Goal: Transaction & Acquisition: Purchase product/service

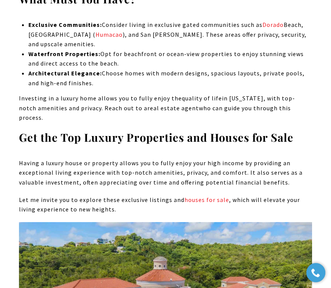
scroll to position [1374, 0]
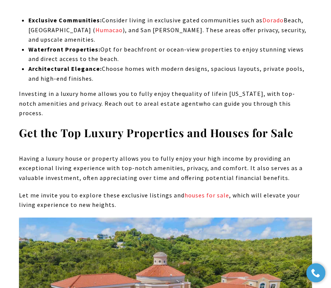
click at [200, 191] on link "houses for sale" at bounding box center [207, 195] width 45 height 8
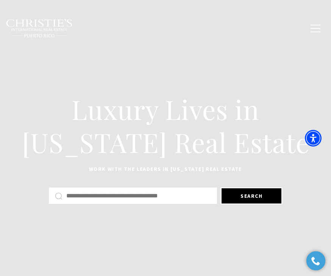
click at [80, 197] on input "Search by Address, City, or Neighborhood" at bounding box center [138, 196] width 145 height 10
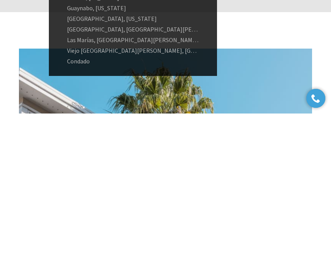
scroll to position [118, 0]
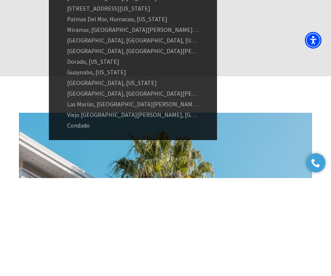
click at [133, 133] on link "Parque Isla Verde, Carolina, Puerto Rico" at bounding box center [133, 138] width 168 height 11
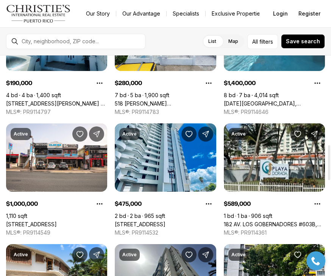
scroll to position [563, 0]
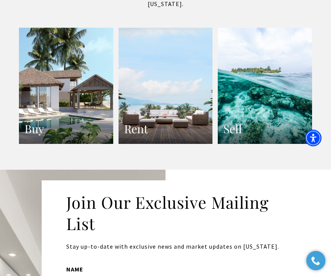
scroll to position [1575, 0]
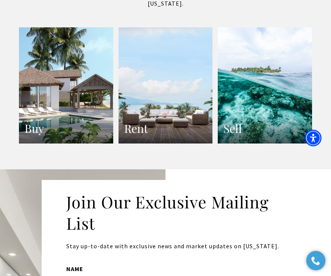
click at [62, 95] on link "Buy" at bounding box center [66, 86] width 94 height 116
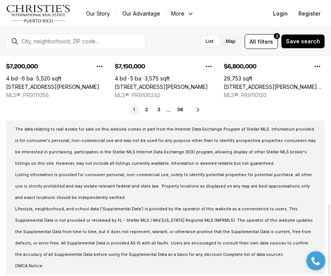
scroll to position [460, 0]
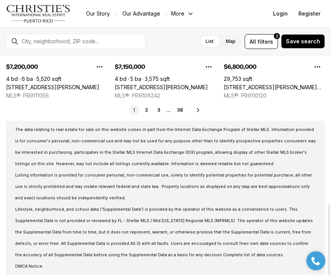
click at [201, 111] on icon at bounding box center [198, 110] width 6 height 6
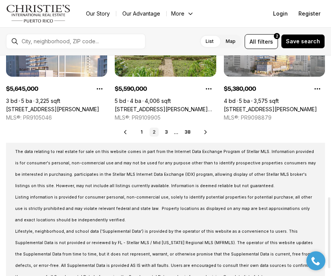
scroll to position [438, 0]
click at [208, 132] on icon at bounding box center [206, 132] width 6 height 6
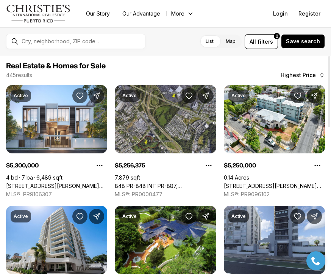
click at [273, 40] on span "filters" at bounding box center [266, 42] width 16 height 8
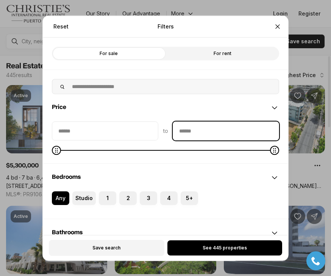
click at [197, 121] on input "priceMax" at bounding box center [226, 130] width 106 height 18
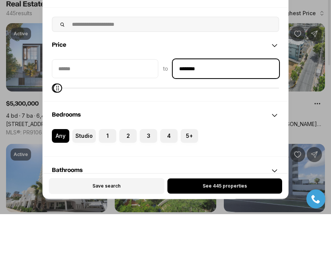
type input "**********"
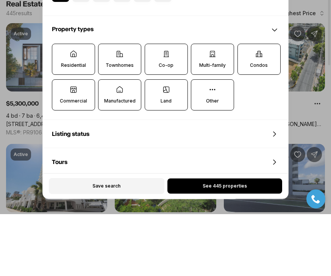
scroll to position [196, 0]
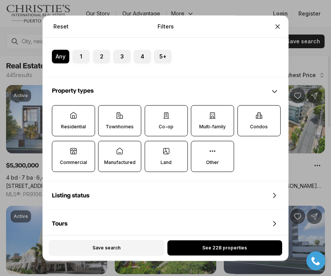
click at [73, 112] on icon at bounding box center [74, 115] width 6 height 6
click at [60, 107] on button "Residential" at bounding box center [56, 109] width 8 height 8
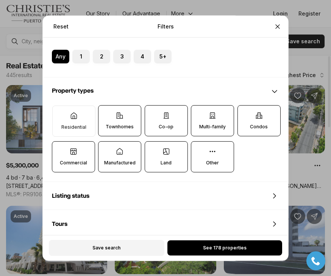
click at [122, 111] on icon at bounding box center [120, 115] width 8 height 8
click at [106, 108] on button "Townhomes" at bounding box center [103, 109] width 8 height 8
click at [259, 111] on icon at bounding box center [259, 115] width 8 height 8
click at [246, 106] on button "Condos" at bounding box center [242, 109] width 8 height 8
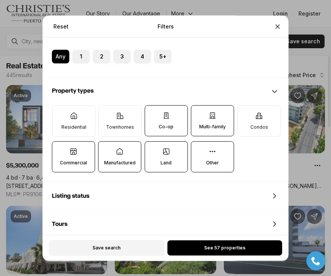
click at [240, 250] on span "See 57 properties" at bounding box center [224, 247] width 41 height 6
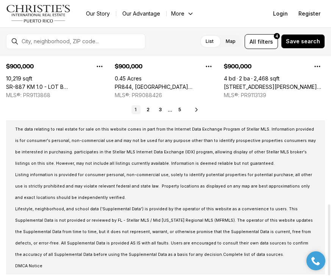
scroll to position [460, 0]
click at [194, 113] on icon at bounding box center [197, 110] width 6 height 6
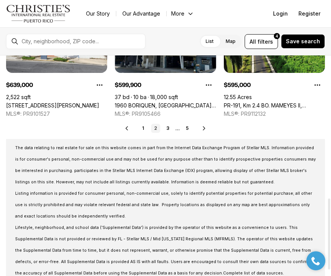
scroll to position [442, 0]
click at [169, 130] on link "3" at bounding box center [167, 128] width 9 height 9
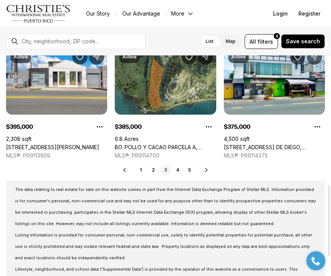
scroll to position [401, 0]
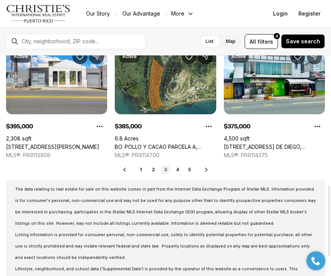
click at [181, 171] on link "4" at bounding box center [177, 169] width 9 height 9
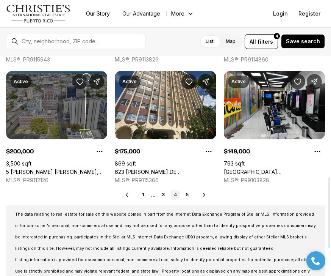
scroll to position [376, 0]
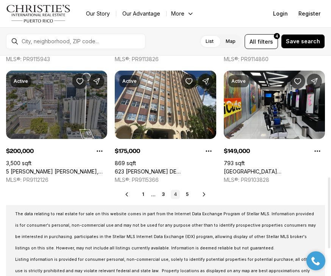
click at [191, 194] on link "5" at bounding box center [187, 193] width 9 height 9
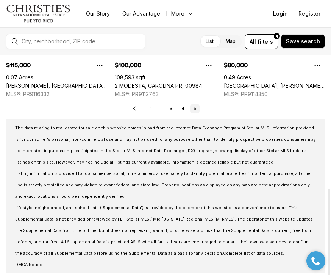
scroll to position [340, 0]
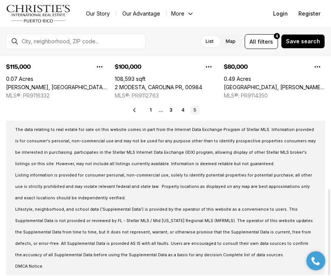
click at [135, 113] on icon at bounding box center [135, 110] width 6 height 6
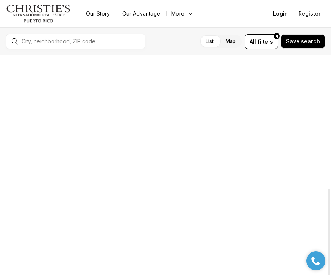
scroll to position [52, 0]
click at [133, 116] on div at bounding box center [165, 123] width 101 height 35
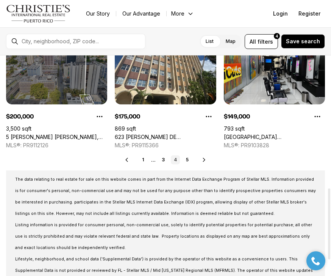
click at [127, 160] on icon at bounding box center [127, 160] width 6 height 6
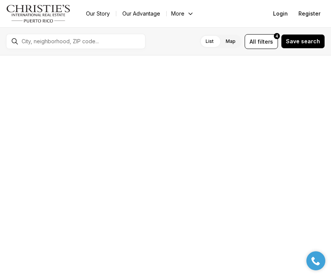
scroll to position [50, 0]
click at [129, 168] on div at bounding box center [165, 162] width 101 height 57
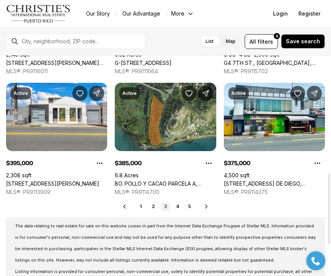
scroll to position [364, 0]
click at [123, 208] on icon at bounding box center [125, 206] width 6 height 6
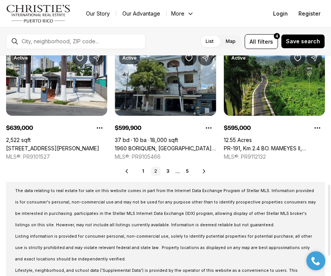
scroll to position [399, 0]
click at [129, 169] on icon at bounding box center [127, 171] width 6 height 6
click at [132, 172] on link "1" at bounding box center [136, 170] width 9 height 9
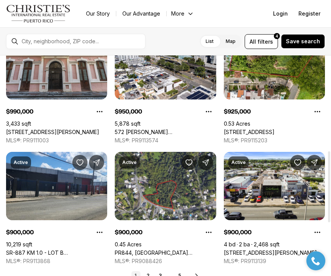
scroll to position [295, 0]
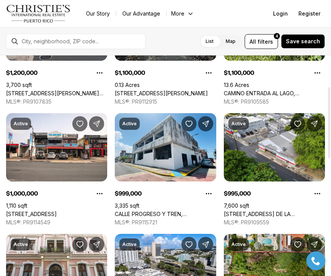
click at [270, 40] on span "filters" at bounding box center [266, 42] width 16 height 8
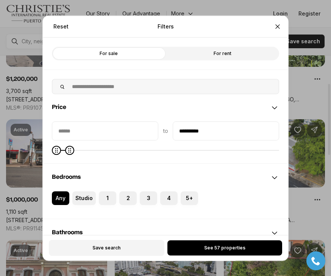
scroll to position [86, 0]
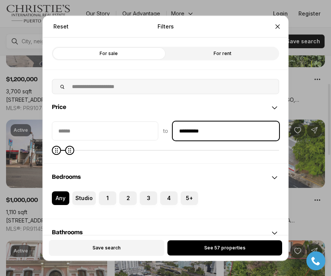
click at [222, 124] on input "**********" at bounding box center [226, 130] width 106 height 18
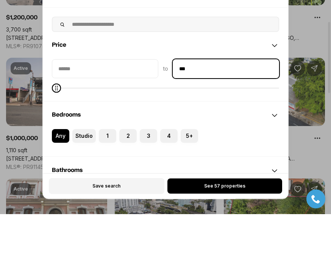
type input "**"
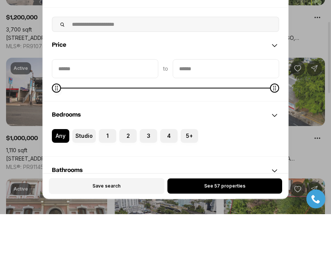
type input "**********"
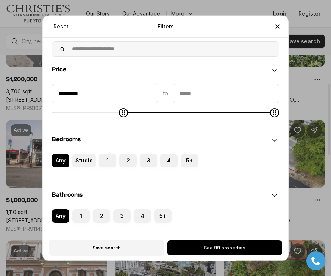
scroll to position [37, 0]
click at [128, 154] on label "2" at bounding box center [127, 160] width 17 height 14
click at [127, 154] on button "2" at bounding box center [123, 157] width 8 height 8
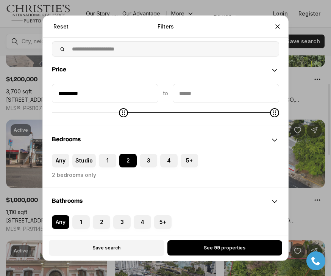
click at [124, 153] on button "2" at bounding box center [123, 157] width 8 height 8
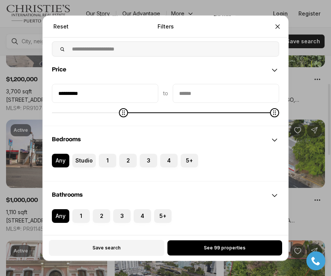
click at [132, 153] on label "2" at bounding box center [127, 160] width 17 height 14
click at [127, 153] on button "2" at bounding box center [123, 157] width 8 height 8
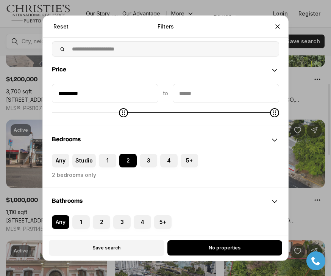
click at [99, 215] on button "2" at bounding box center [97, 219] width 8 height 8
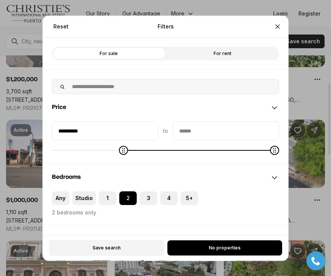
click at [63, 191] on label "Any" at bounding box center [60, 198] width 17 height 14
click at [59, 191] on button "Any" at bounding box center [56, 195] width 8 height 8
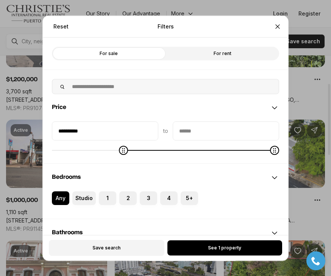
click at [67, 246] on label "Any" at bounding box center [60, 253] width 17 height 14
click at [59, 246] on button "Any" at bounding box center [56, 250] width 8 height 8
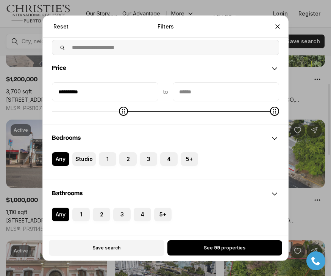
scroll to position [39, 0]
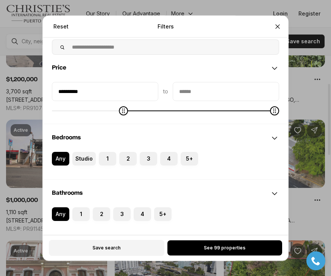
click at [228, 255] on button "See 99 properties" at bounding box center [225, 247] width 115 height 15
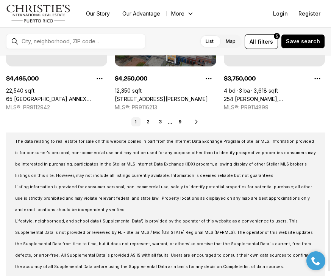
scroll to position [433, 0]
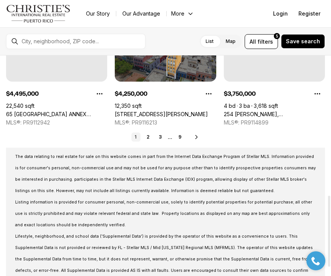
click at [150, 141] on link "2" at bounding box center [148, 136] width 9 height 9
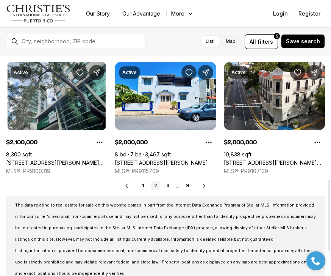
scroll to position [384, 0]
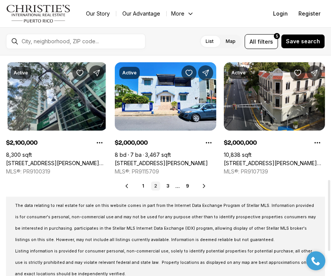
click at [172, 187] on link "3" at bounding box center [167, 185] width 9 height 9
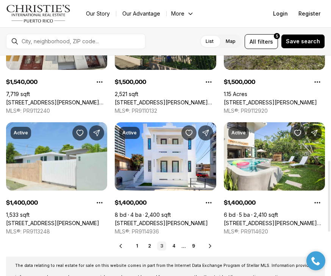
scroll to position [324, 0]
click at [170, 219] on link "[STREET_ADDRESS][PERSON_NAME]" at bounding box center [161, 222] width 93 height 7
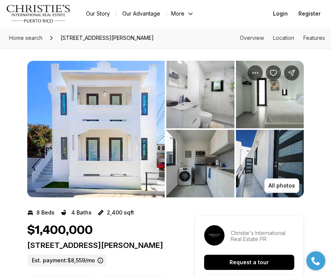
click at [284, 184] on p "All photos" at bounding box center [282, 185] width 27 height 6
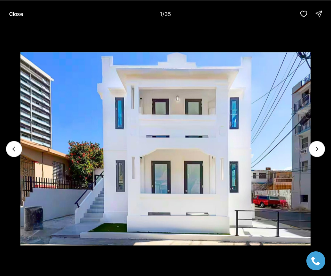
click at [313, 143] on button "Next slide" at bounding box center [317, 149] width 16 height 16
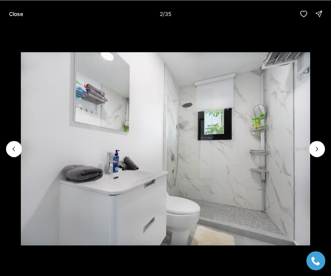
click at [317, 149] on icon "Next slide" at bounding box center [317, 149] width 8 height 8
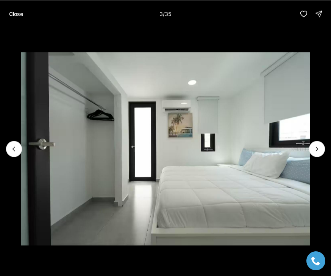
click at [317, 143] on button "Next slide" at bounding box center [317, 149] width 16 height 16
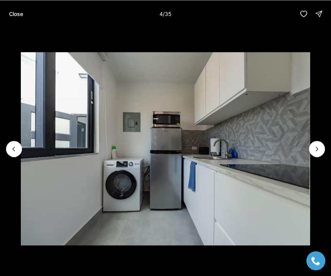
click at [319, 149] on icon "Next slide" at bounding box center [317, 149] width 8 height 8
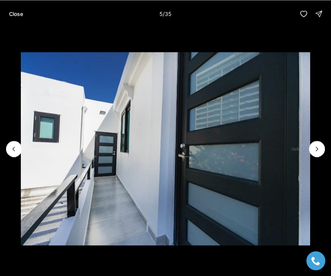
click at [311, 143] on button "Next slide" at bounding box center [317, 149] width 16 height 16
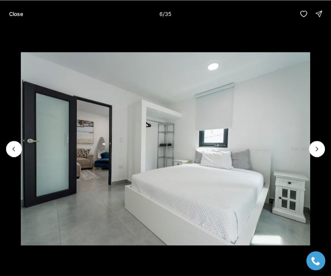
click at [317, 145] on icon "Next slide" at bounding box center [317, 149] width 8 height 8
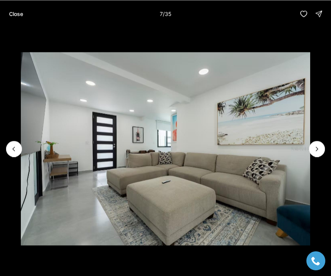
click at [316, 142] on button "Next slide" at bounding box center [317, 149] width 16 height 16
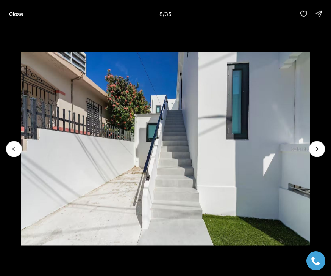
click at [317, 143] on button "Next slide" at bounding box center [317, 149] width 16 height 16
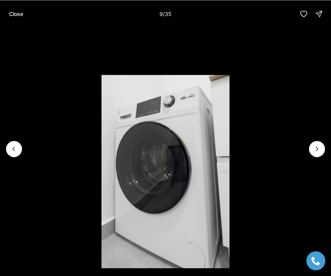
click at [315, 148] on icon "Next slide" at bounding box center [317, 149] width 8 height 8
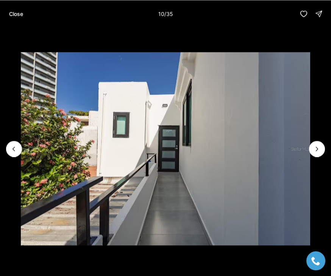
click at [315, 143] on button "Next slide" at bounding box center [317, 149] width 16 height 16
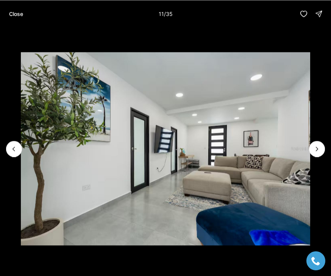
click at [312, 145] on button "Next slide" at bounding box center [317, 149] width 16 height 16
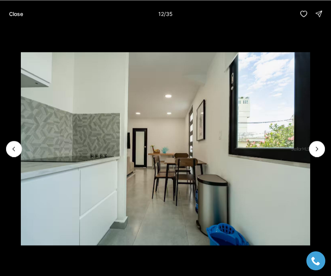
click at [18, 16] on p "Close" at bounding box center [16, 14] width 14 height 6
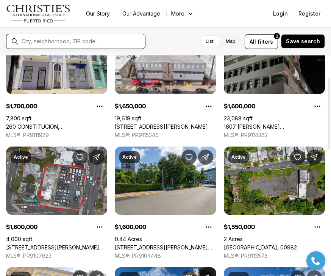
click at [32, 43] on input "text" at bounding box center [82, 41] width 121 height 6
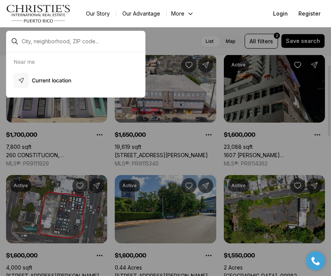
scroll to position [30, 0]
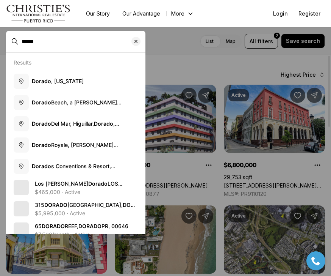
type input "******"
click at [67, 84] on span "Dorado , [US_STATE]" at bounding box center [58, 81] width 52 height 8
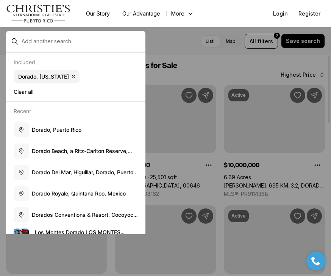
click at [200, 142] on div at bounding box center [165, 138] width 331 height 276
